Goal: Information Seeking & Learning: Learn about a topic

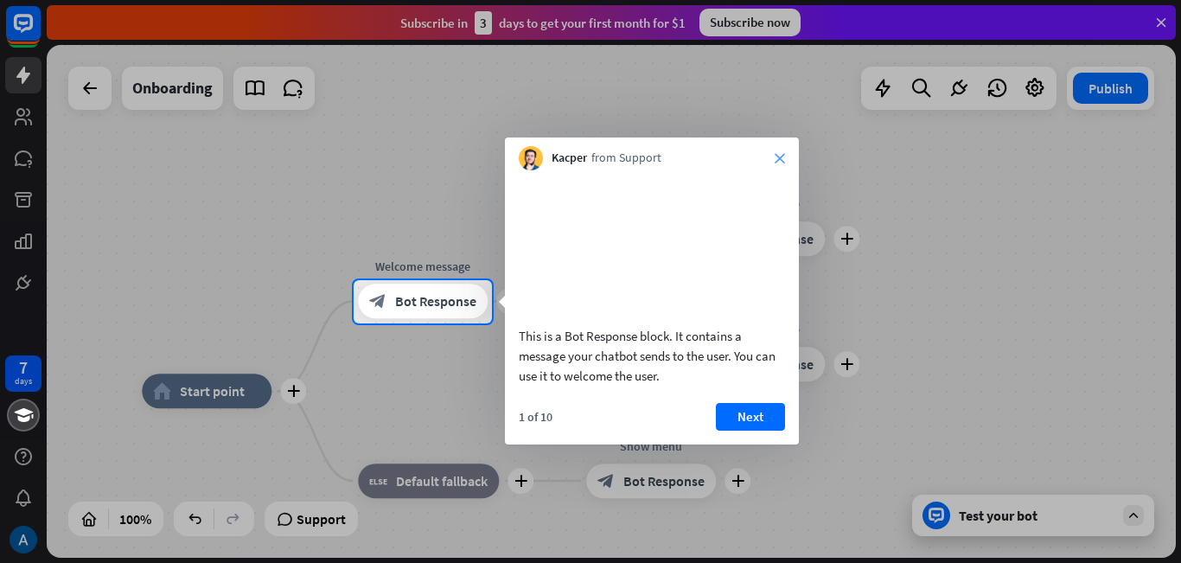
click at [778, 153] on icon "close" at bounding box center [780, 158] width 10 height 10
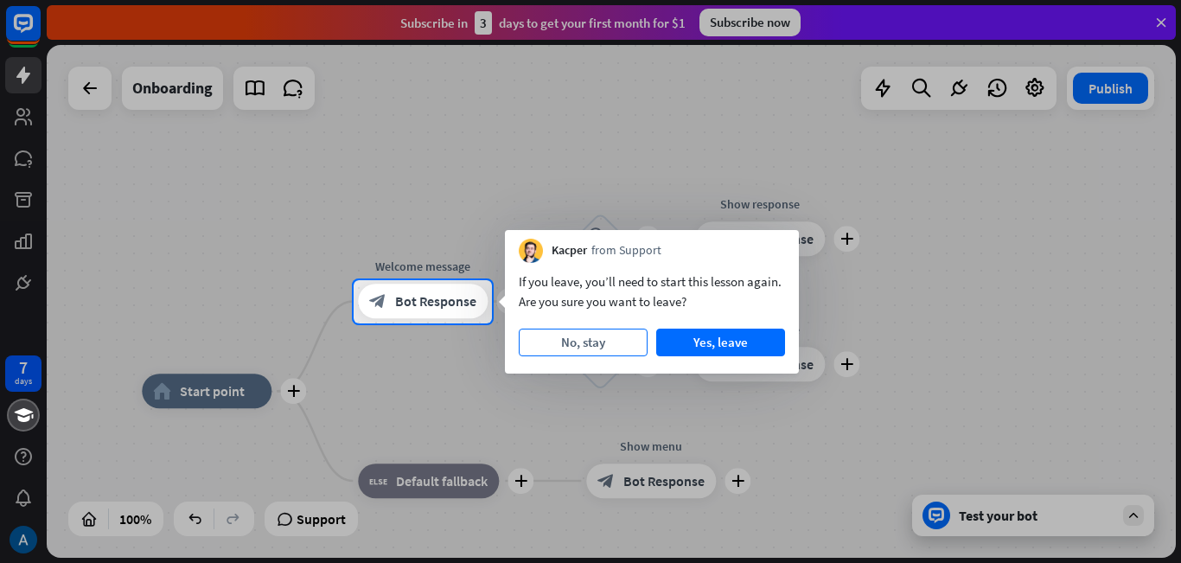
click at [615, 332] on button "No, stay" at bounding box center [583, 343] width 129 height 28
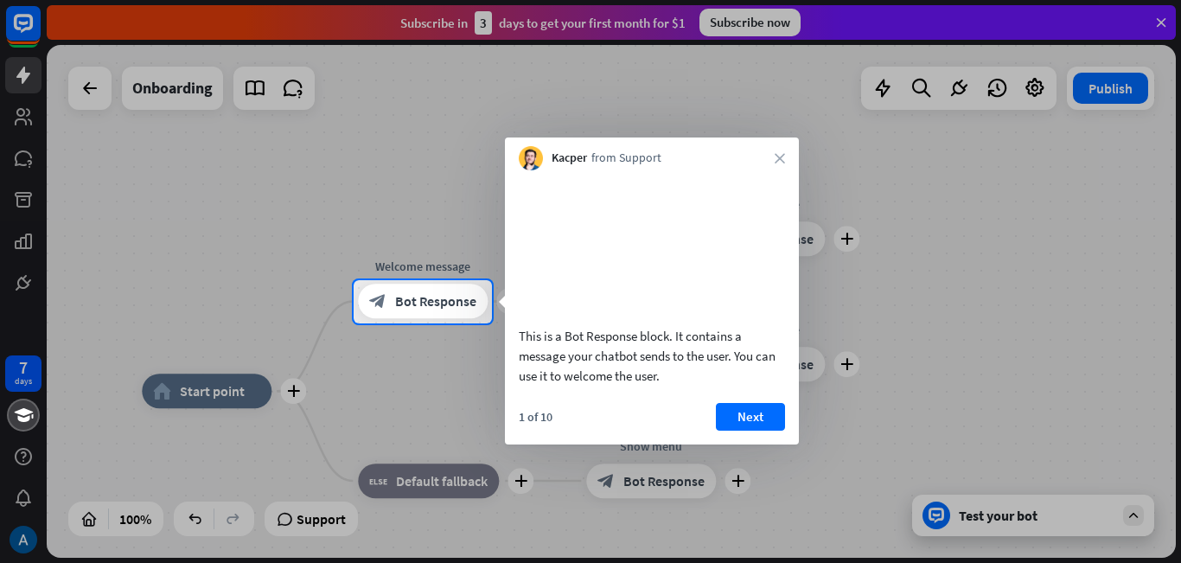
click at [769, 161] on div "Kacper from Support close" at bounding box center [652, 154] width 294 height 33
click at [776, 161] on icon "close" at bounding box center [780, 158] width 10 height 10
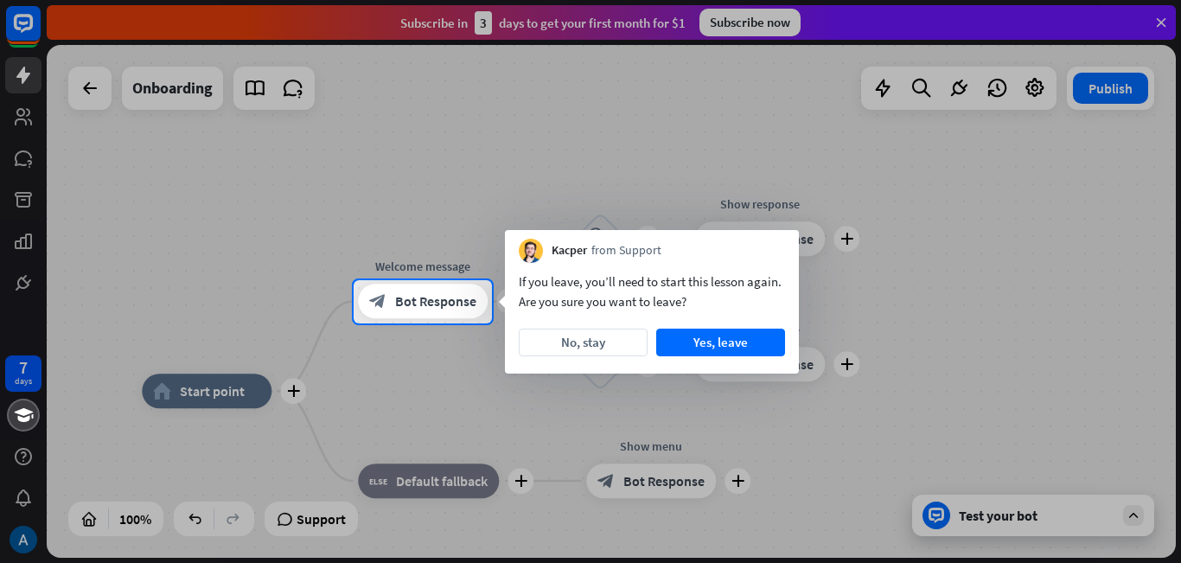
click at [776, 161] on body "7 days close Product Help First steps Get started with ChatBot Help Center Foll…" at bounding box center [590, 281] width 1181 height 563
click at [701, 345] on button "Yes, leave" at bounding box center [720, 343] width 129 height 28
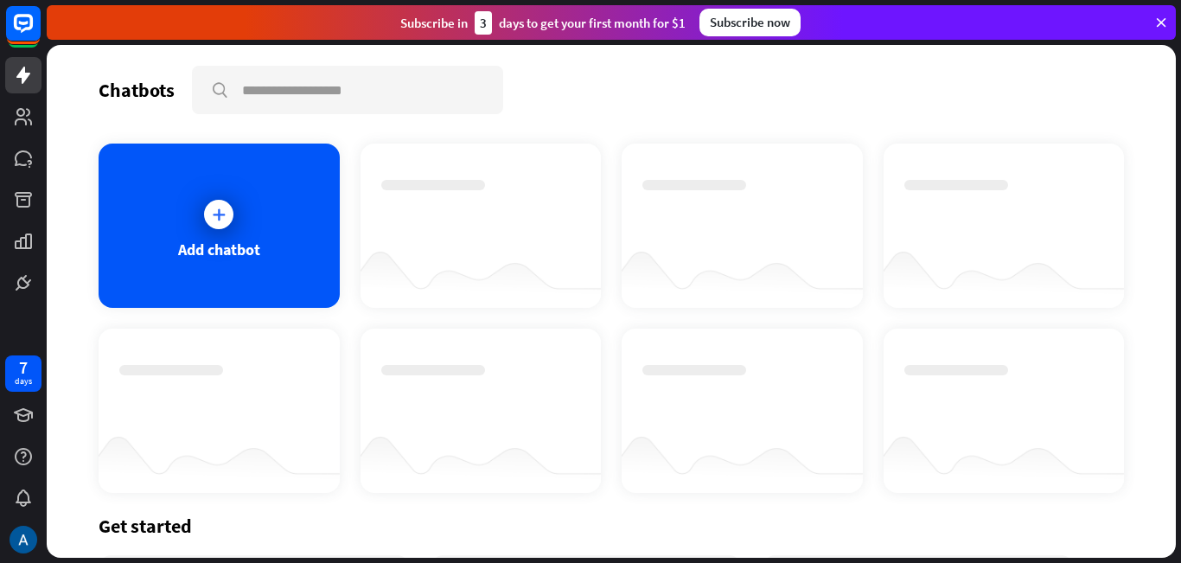
scroll to position [1, 0]
